Goal: Find specific page/section: Find specific page/section

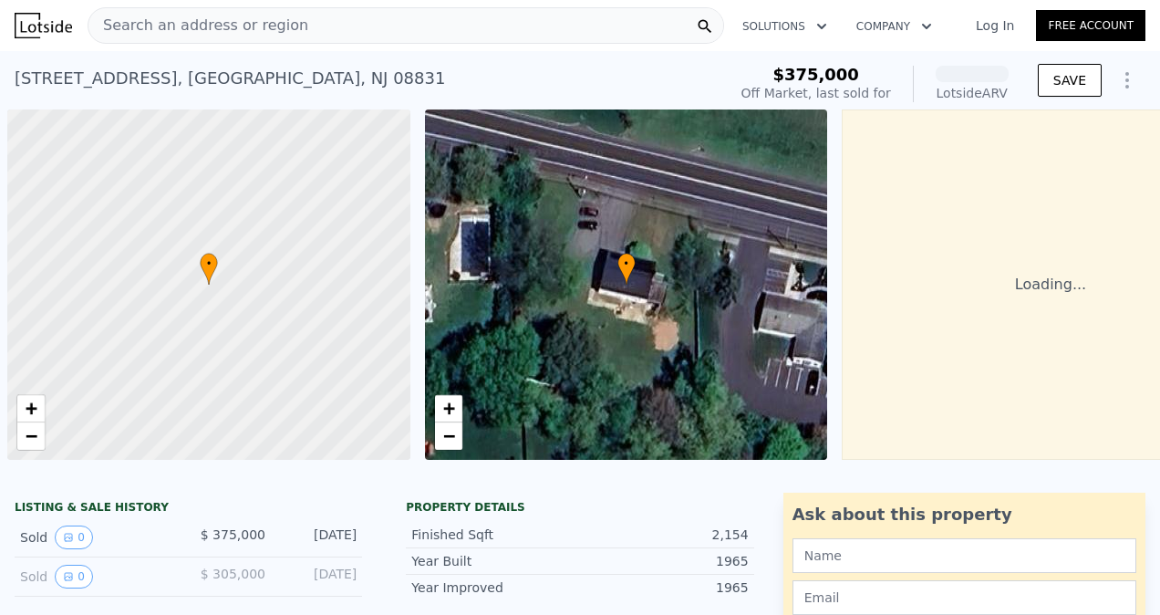
scroll to position [0, 7]
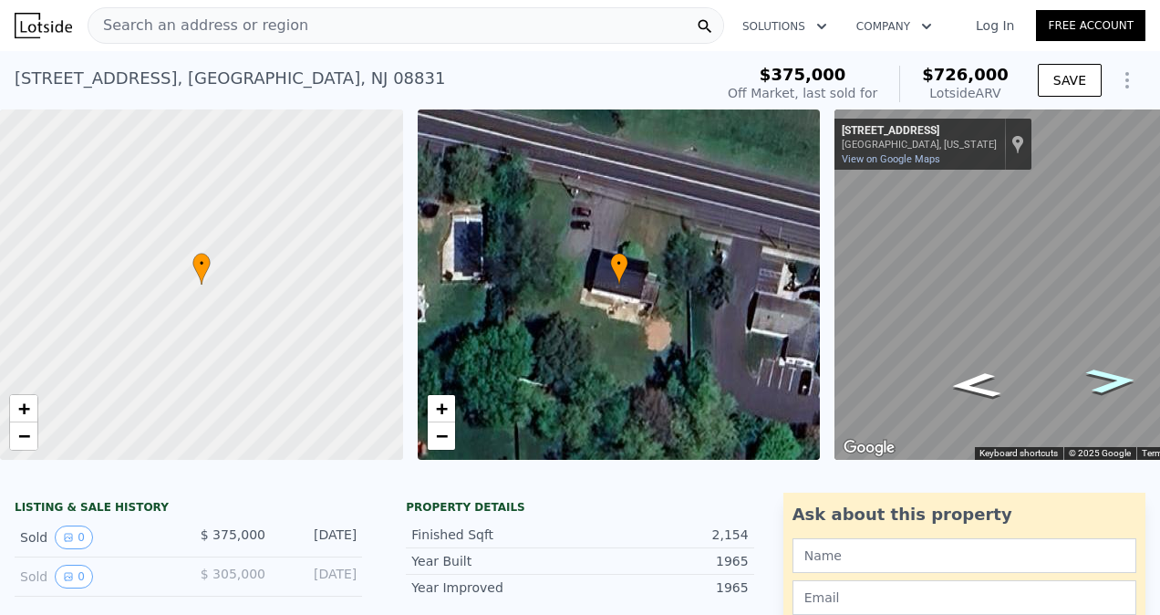
click at [1116, 383] on icon "Go West, Prospect Plains Rd" at bounding box center [1111, 380] width 94 height 37
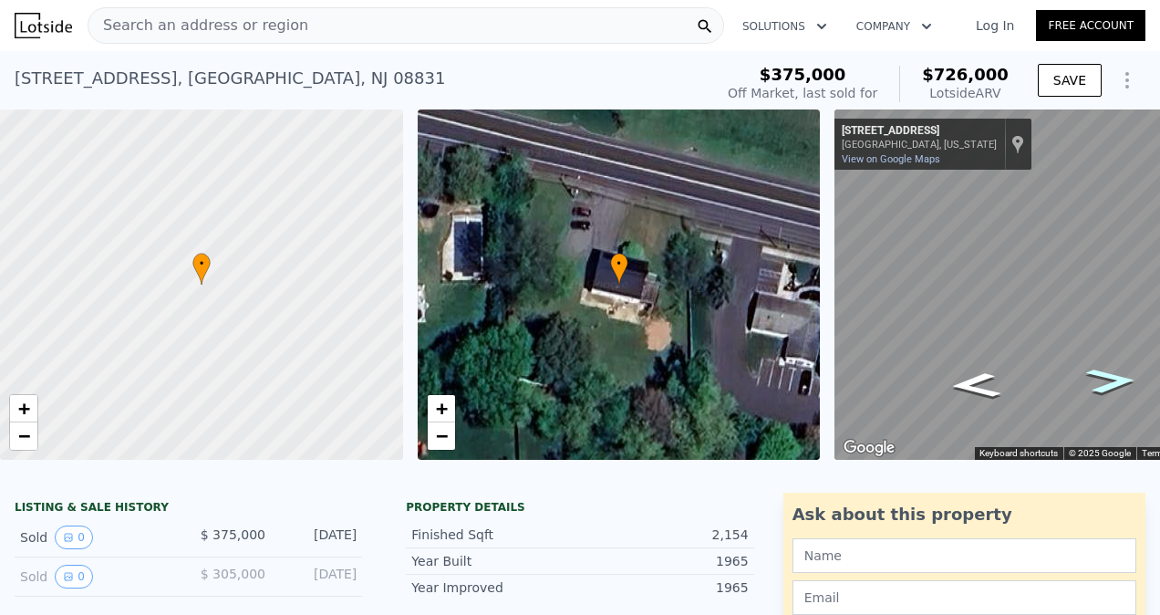
click at [1116, 383] on icon "Go West, Prospect Plains Rd" at bounding box center [1111, 380] width 94 height 37
click at [983, 387] on icon "Go East, Prospect Plains Rd" at bounding box center [975, 385] width 94 height 37
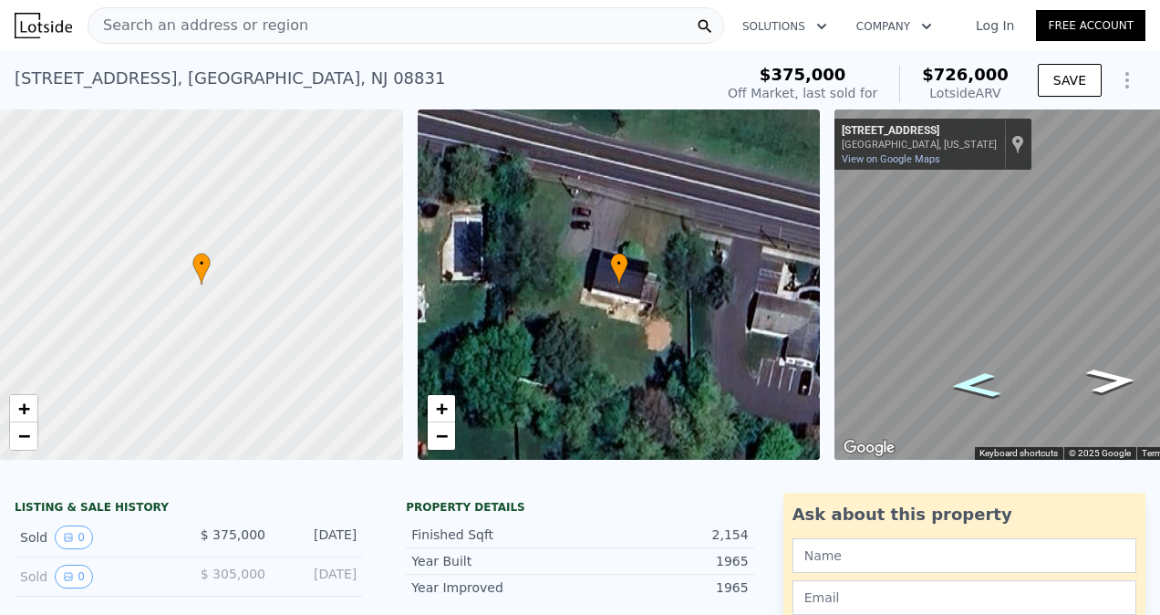
click at [983, 387] on icon "Go East, Prospect Plains Rd" at bounding box center [975, 385] width 94 height 37
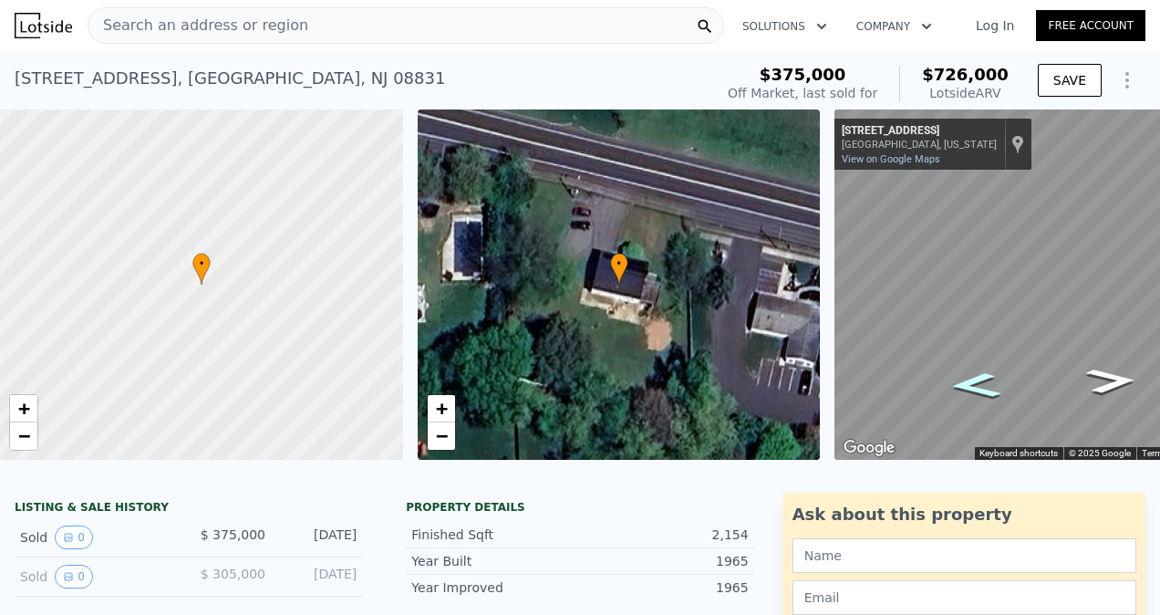
click at [983, 387] on icon "Go East, Prospect Plains Rd" at bounding box center [975, 385] width 94 height 37
click at [983, 387] on icon "Go East, County Rd 614" at bounding box center [974, 385] width 93 height 37
click at [976, 383] on icon "Go East, County Rd 614" at bounding box center [974, 385] width 93 height 37
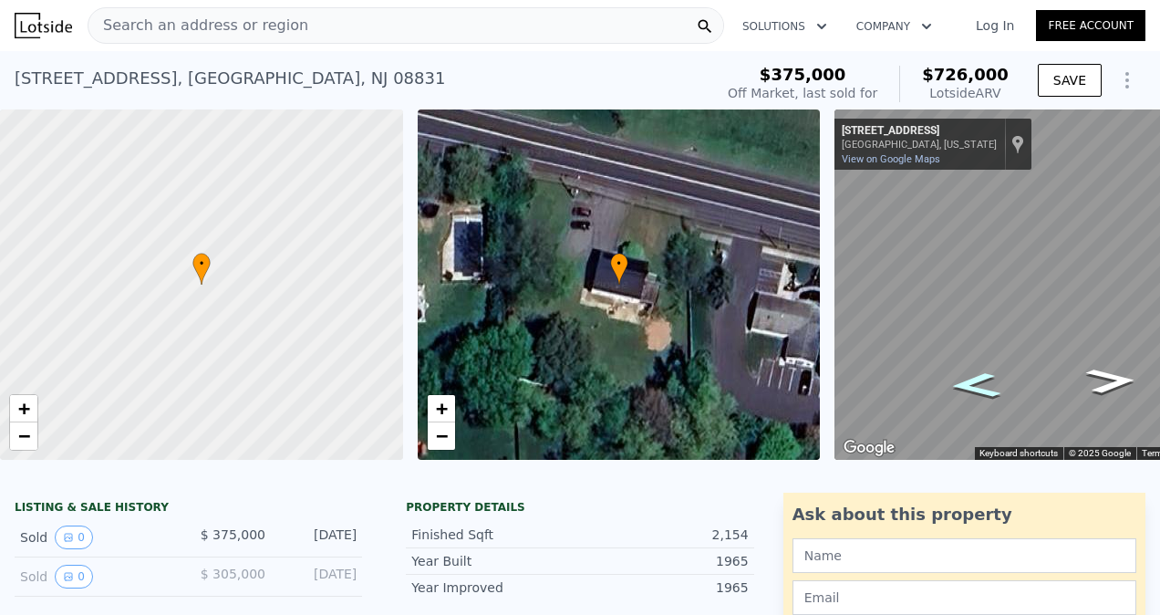
click at [976, 383] on icon "Go East, County Rd 614" at bounding box center [974, 385] width 93 height 37
click at [976, 383] on icon "Go East, Prospect Plains Rd" at bounding box center [975, 385] width 93 height 37
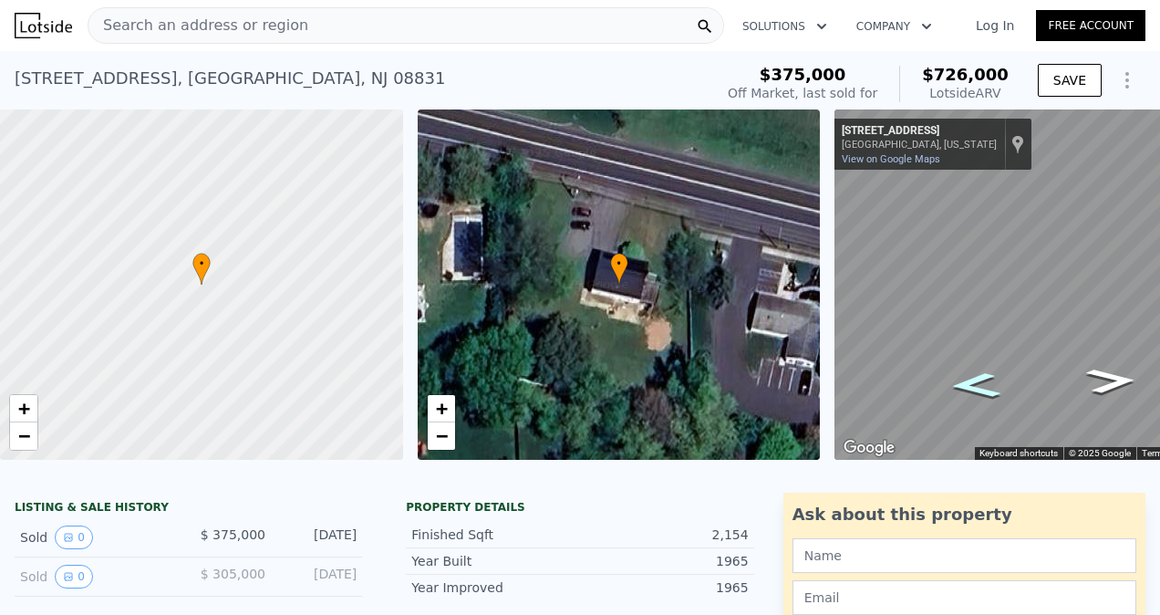
click at [976, 383] on icon "Go East, Prospect Plains Rd" at bounding box center [975, 385] width 93 height 37
click at [976, 383] on icon "Go East, Prospect Plains Rd" at bounding box center [975, 385] width 96 height 37
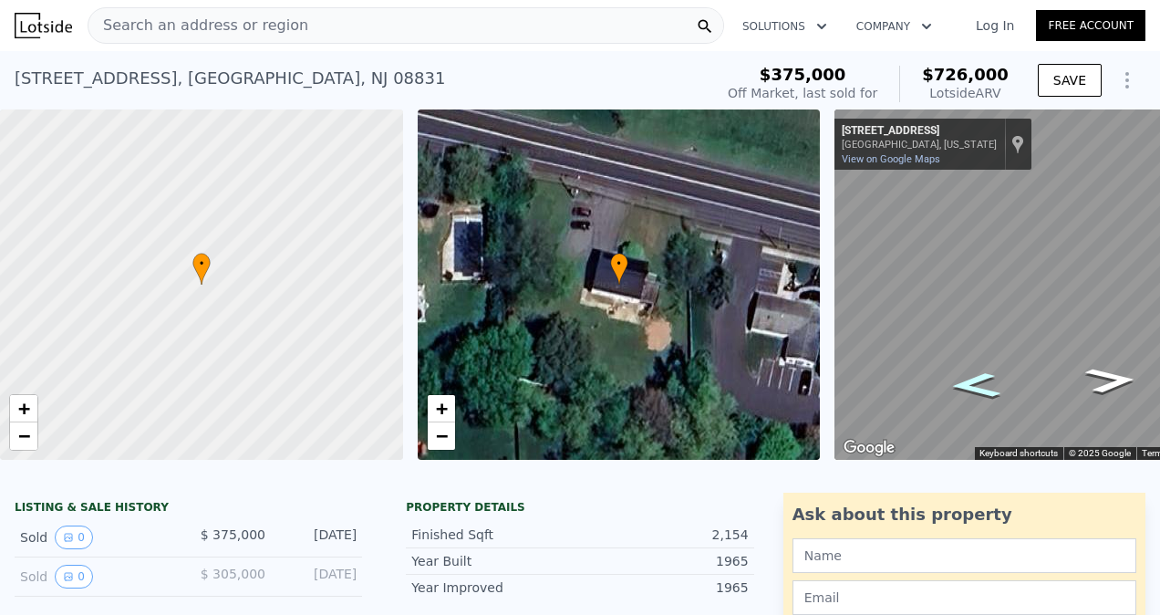
click at [976, 383] on icon "Go East, County Rd 614" at bounding box center [975, 385] width 93 height 37
click at [1122, 377] on icon "Go West, Prospect Plains Rd" at bounding box center [1111, 380] width 93 height 37
click at [1122, 377] on icon "Go West, Prospect Plains Rd" at bounding box center [1111, 379] width 96 height 37
click at [1122, 377] on icon "Go West, Prospect Plains Rd" at bounding box center [1111, 380] width 93 height 37
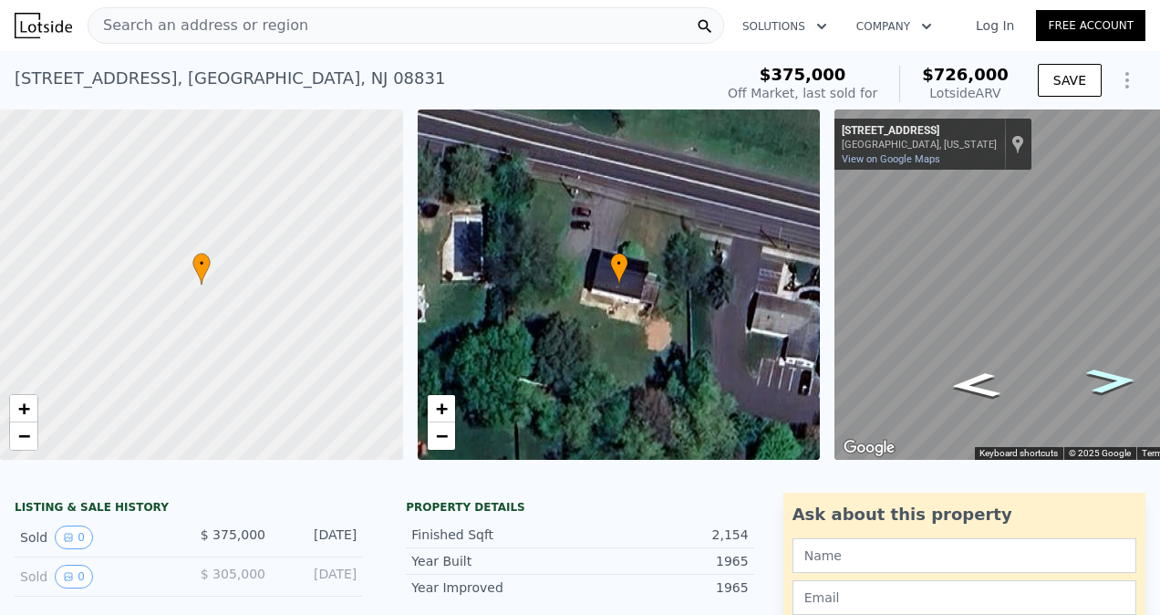
click at [1122, 377] on icon "Go West, Prospect Plains Rd" at bounding box center [1111, 380] width 93 height 37
click at [1122, 377] on icon "Go West, County Rd 614" at bounding box center [1111, 380] width 93 height 37
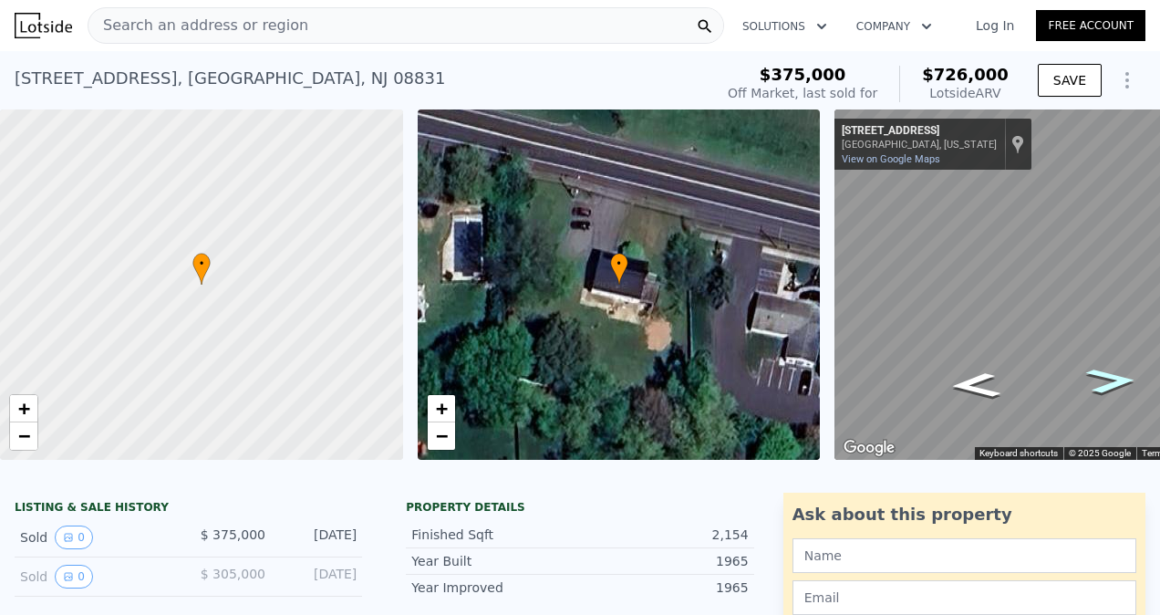
click at [1122, 377] on icon "Go West, County Rd 614" at bounding box center [1111, 380] width 93 height 37
click at [971, 386] on icon "Go East, County Rd 614" at bounding box center [974, 385] width 93 height 37
click at [46, 75] on div "176 Prospect Plains Rd , Middlesex County , NJ 08831" at bounding box center [230, 79] width 430 height 26
click at [37, 79] on div "176 Prospect Plains Rd , Middlesex County , NJ 08831" at bounding box center [230, 79] width 430 height 26
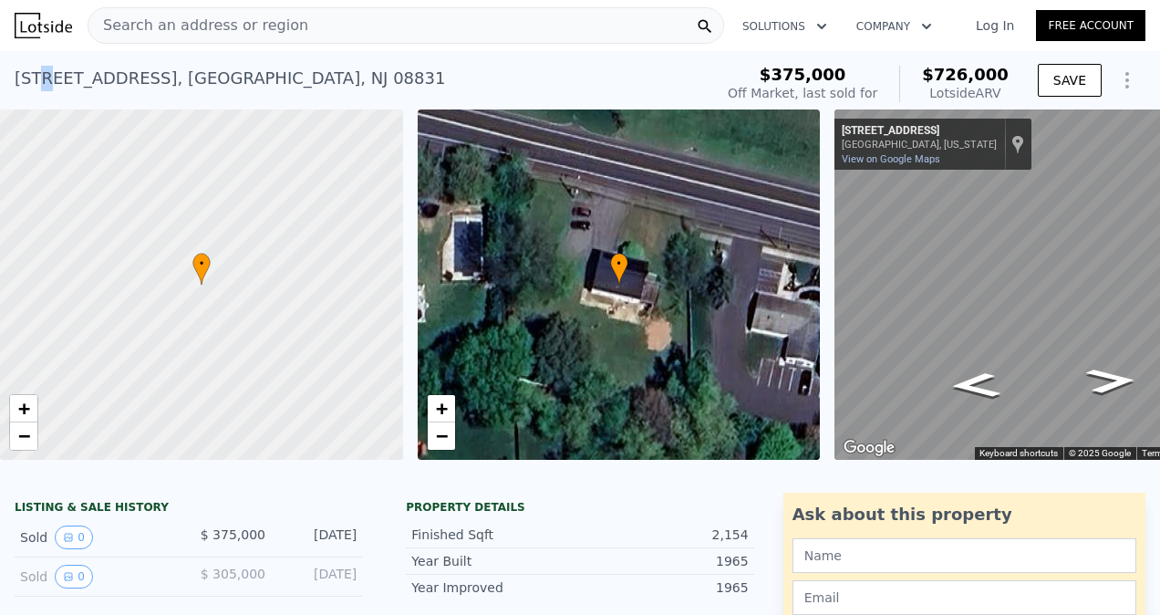
click at [37, 79] on div "176 Prospect Plains Rd , Middlesex County , NJ 08831" at bounding box center [230, 79] width 430 height 26
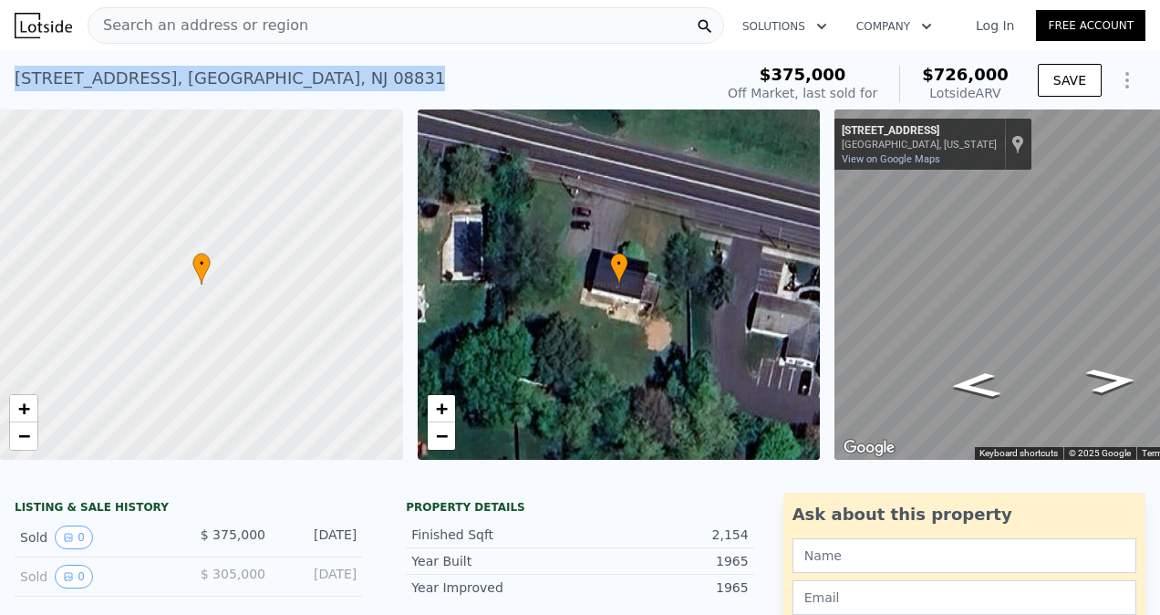
click at [37, 79] on div "176 Prospect Plains Rd , Middlesex County , NJ 08831" at bounding box center [230, 79] width 430 height 26
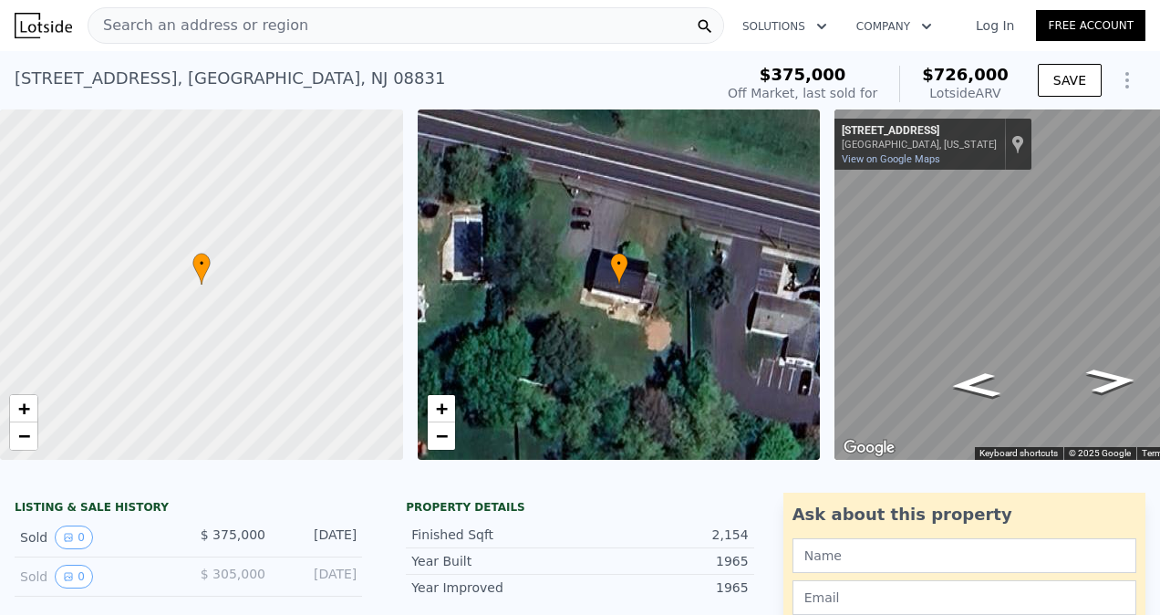
click at [463, 47] on nav "Search an address or region Solutions Company Open main menu Log In Free Account" at bounding box center [580, 25] width 1160 height 51
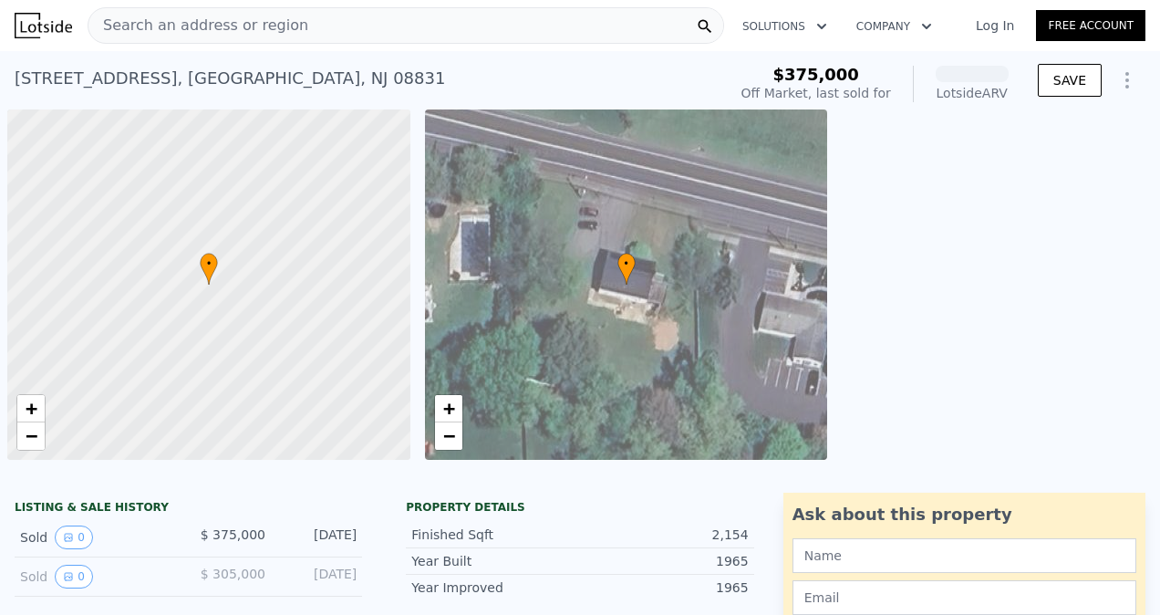
scroll to position [0, 7]
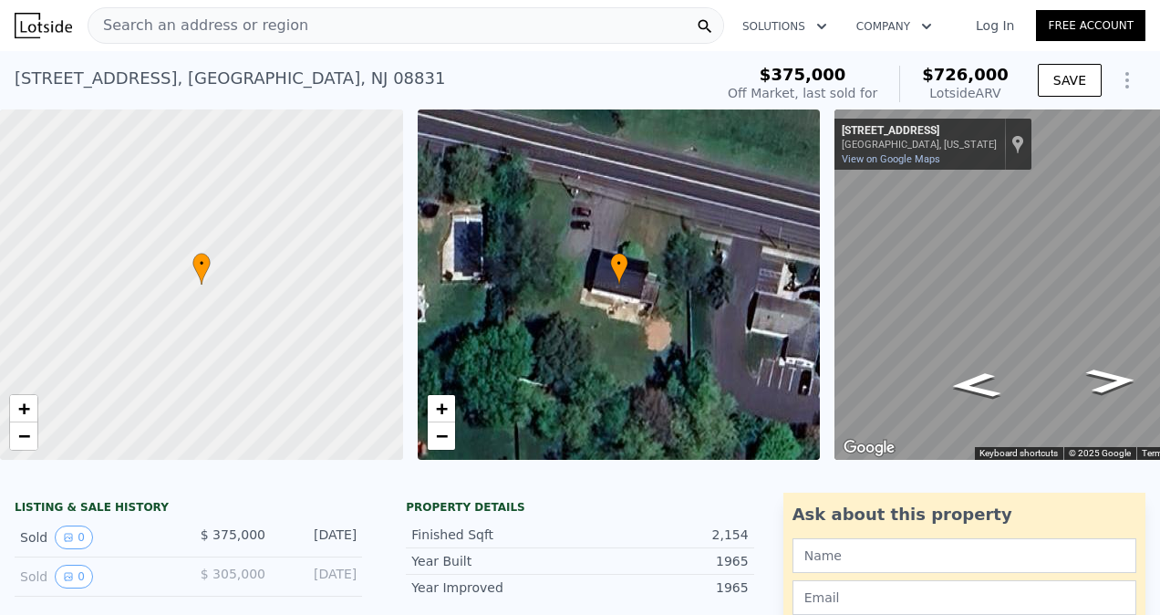
click at [546, 22] on div "Search an address or region" at bounding box center [406, 25] width 636 height 36
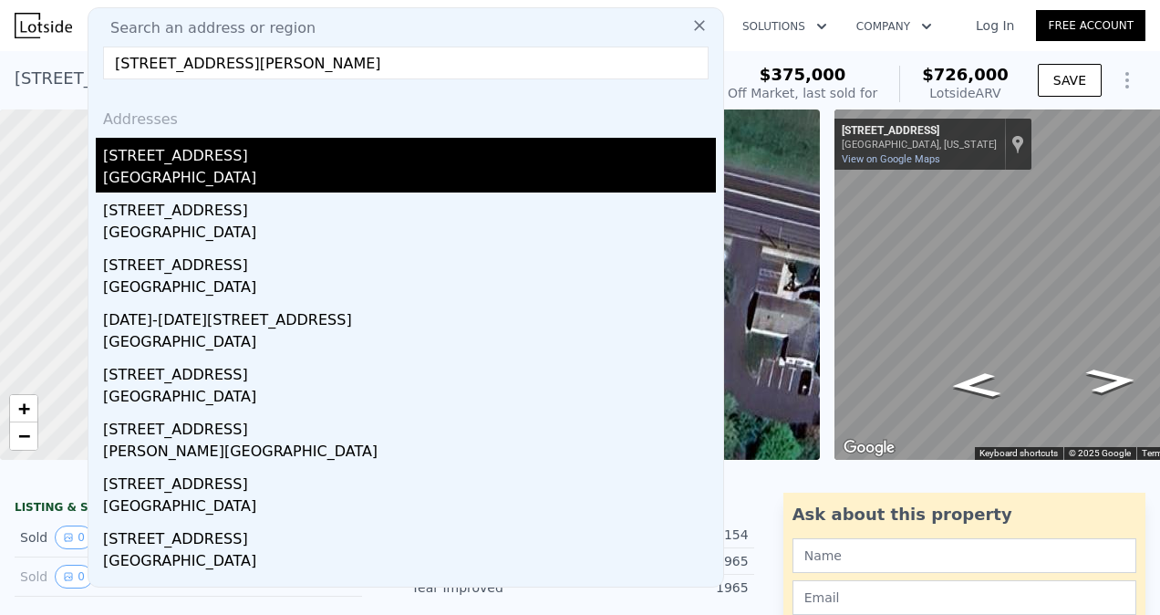
type input "[STREET_ADDRESS][PERSON_NAME]"
click at [249, 175] on div "[GEOGRAPHIC_DATA]" at bounding box center [409, 180] width 613 height 26
